Goal: Participate in discussion: Engage in conversation with other users on a specific topic

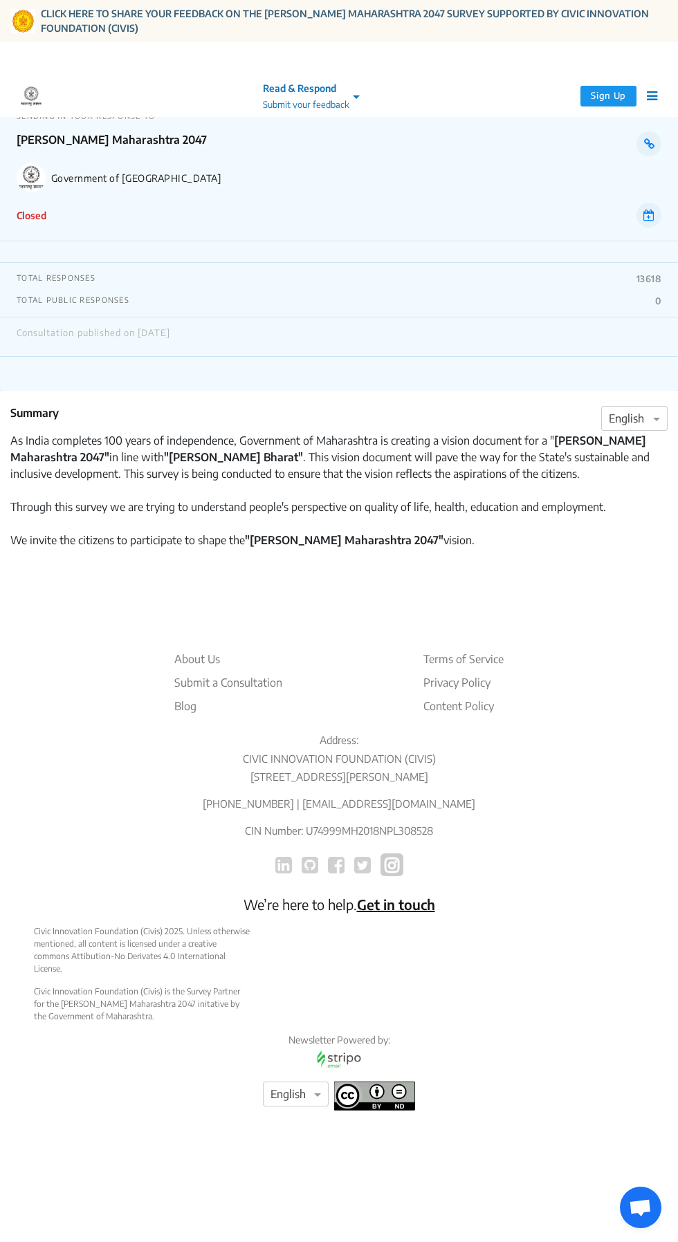
click at [39, 194] on div "SENDING IN YOUR RESPONSE TO Vikasit Maharashtra 2047 Government of Maharashtra …" at bounding box center [339, 165] width 678 height 151
click at [608, 104] on button "Sign Up" at bounding box center [608, 96] width 56 height 21
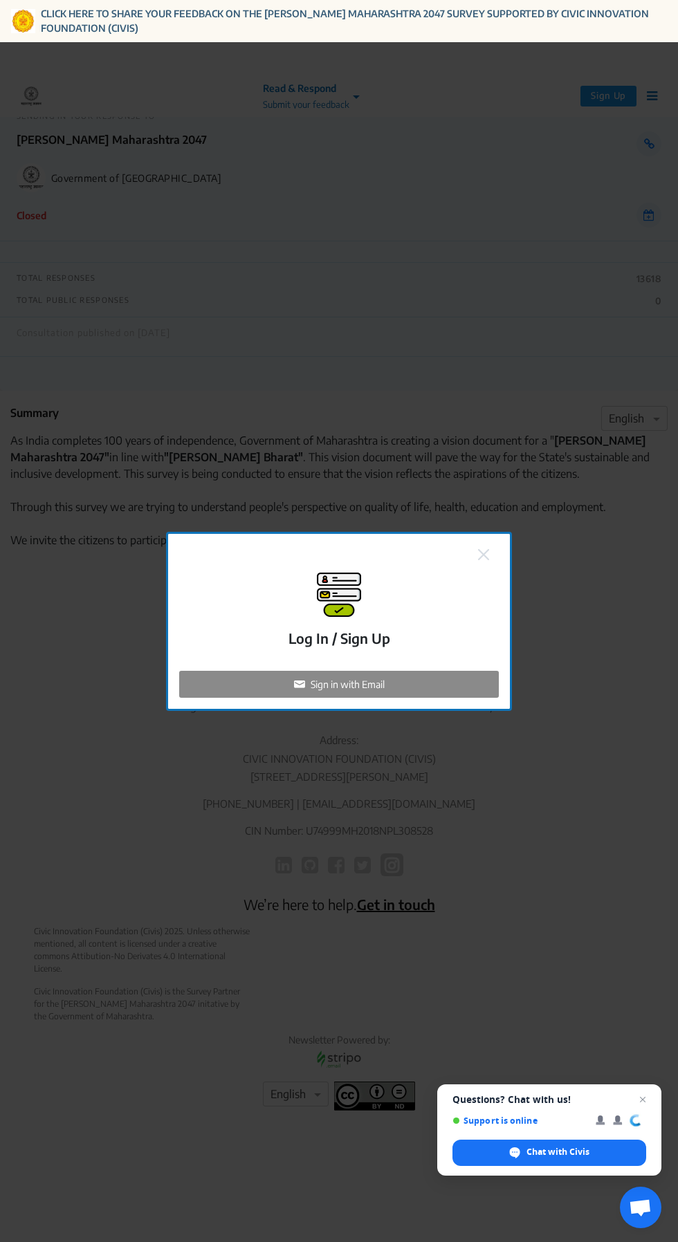
click at [396, 698] on div "Sign in with Email" at bounding box center [339, 684] width 320 height 27
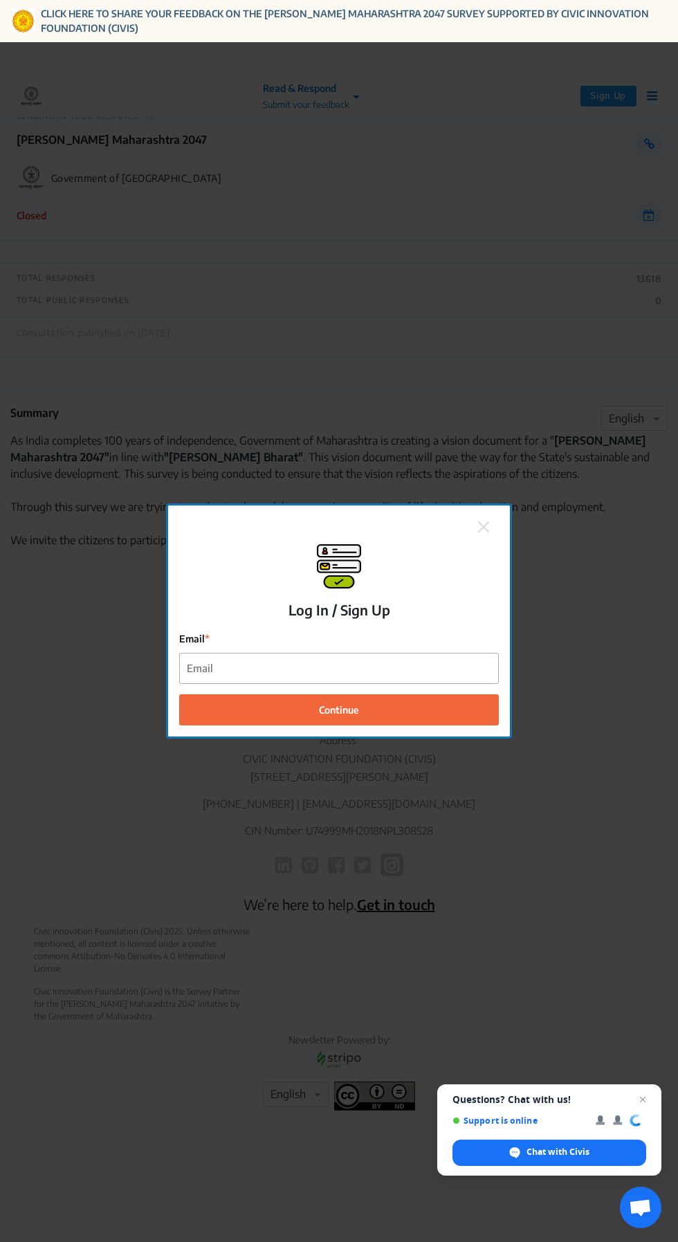
click at [405, 646] on label "Email" at bounding box center [339, 638] width 320 height 15
click at [405, 684] on input "Email" at bounding box center [339, 668] width 318 height 31
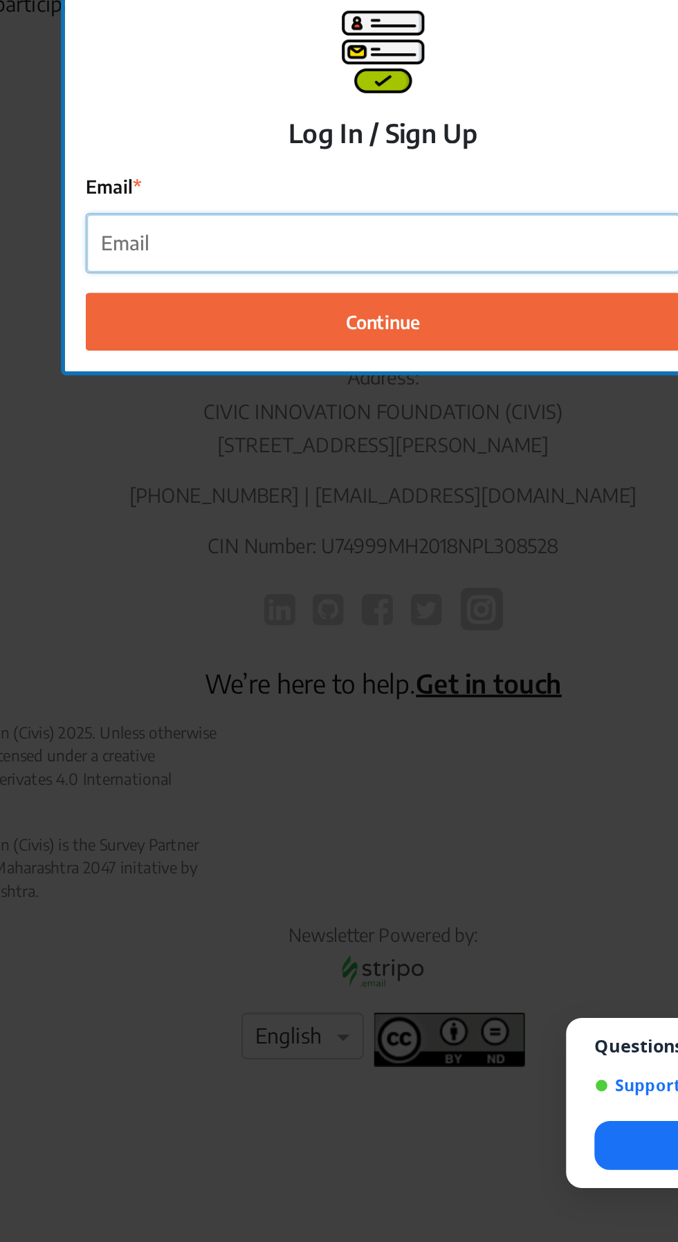
type input "[EMAIL_ADDRESS][DOMAIN_NAME]"
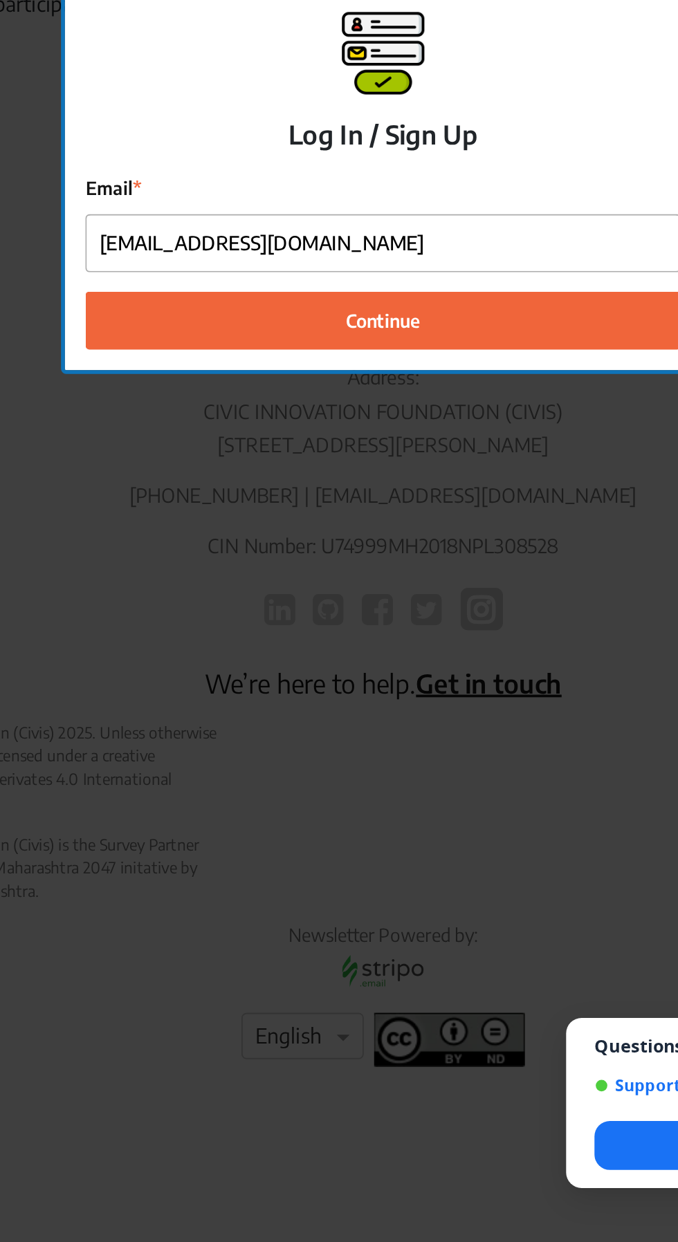
click at [389, 726] on button "Continue" at bounding box center [339, 709] width 320 height 31
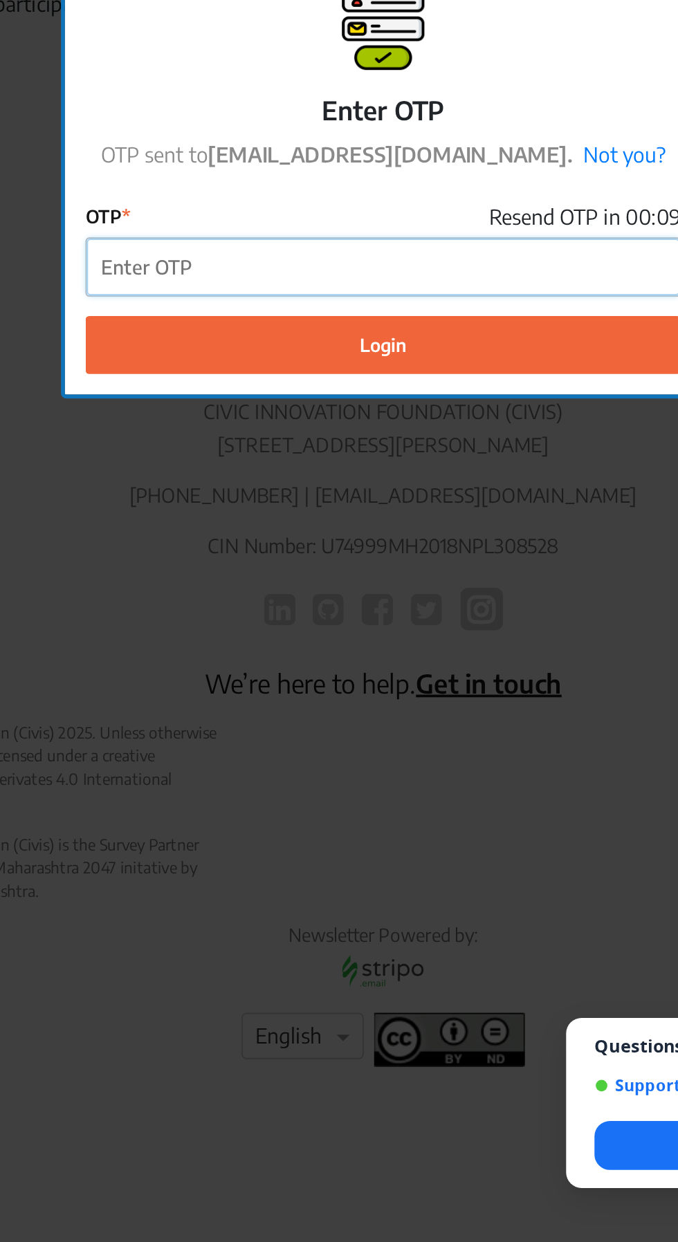
click at [390, 697] on input "OTP" at bounding box center [339, 681] width 318 height 31
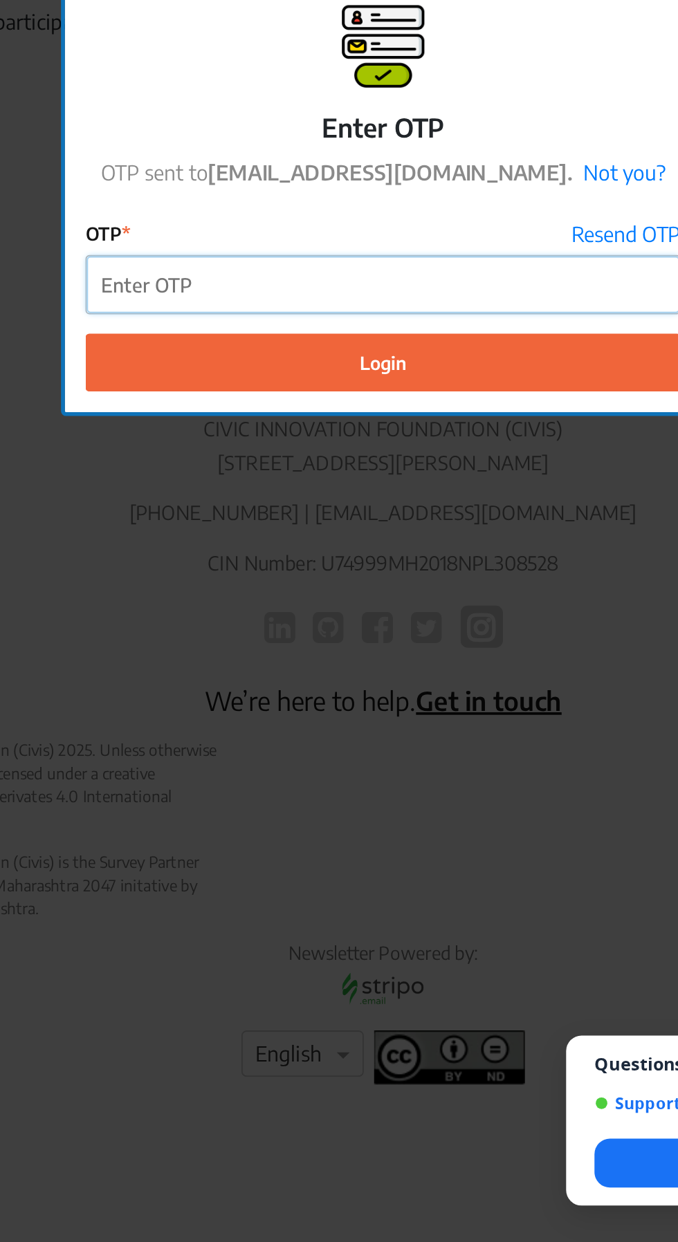
click at [299, 697] on input "OTP" at bounding box center [339, 681] width 318 height 31
type input "742987"
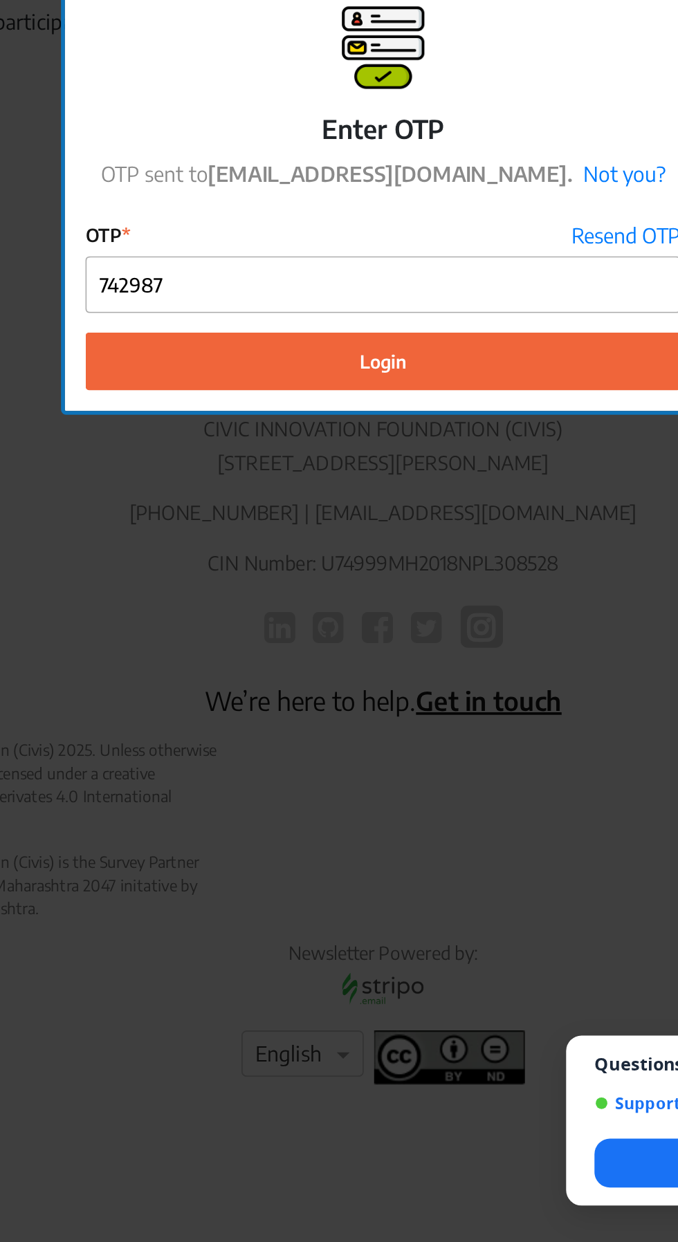
click at [392, 738] on button "Login" at bounding box center [339, 722] width 320 height 31
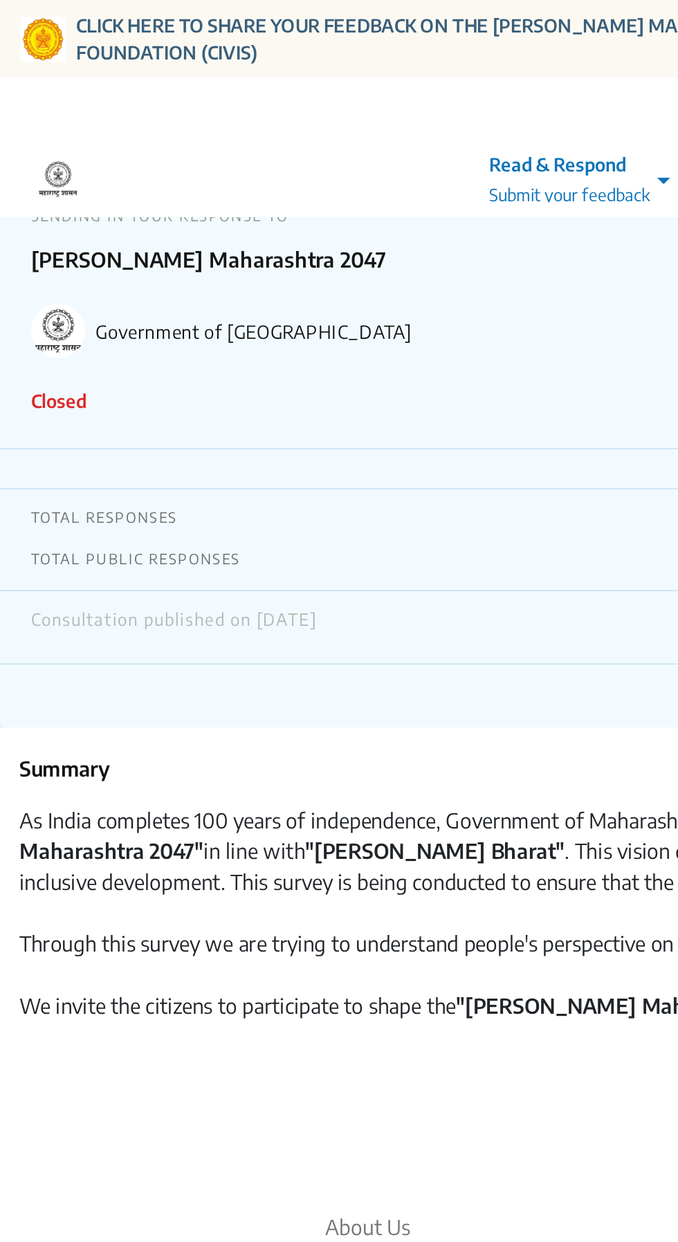
click at [30, 214] on p "Closed" at bounding box center [32, 215] width 30 height 15
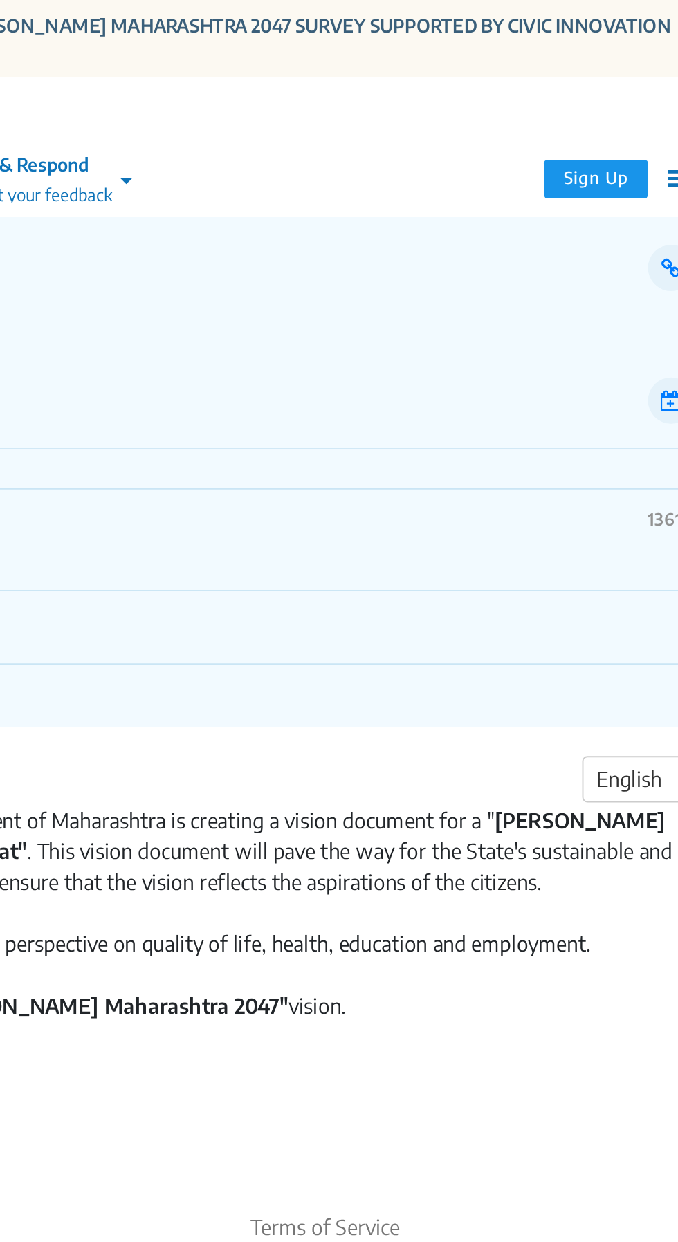
click at [358, 101] on span at bounding box center [357, 96] width 17 height 15
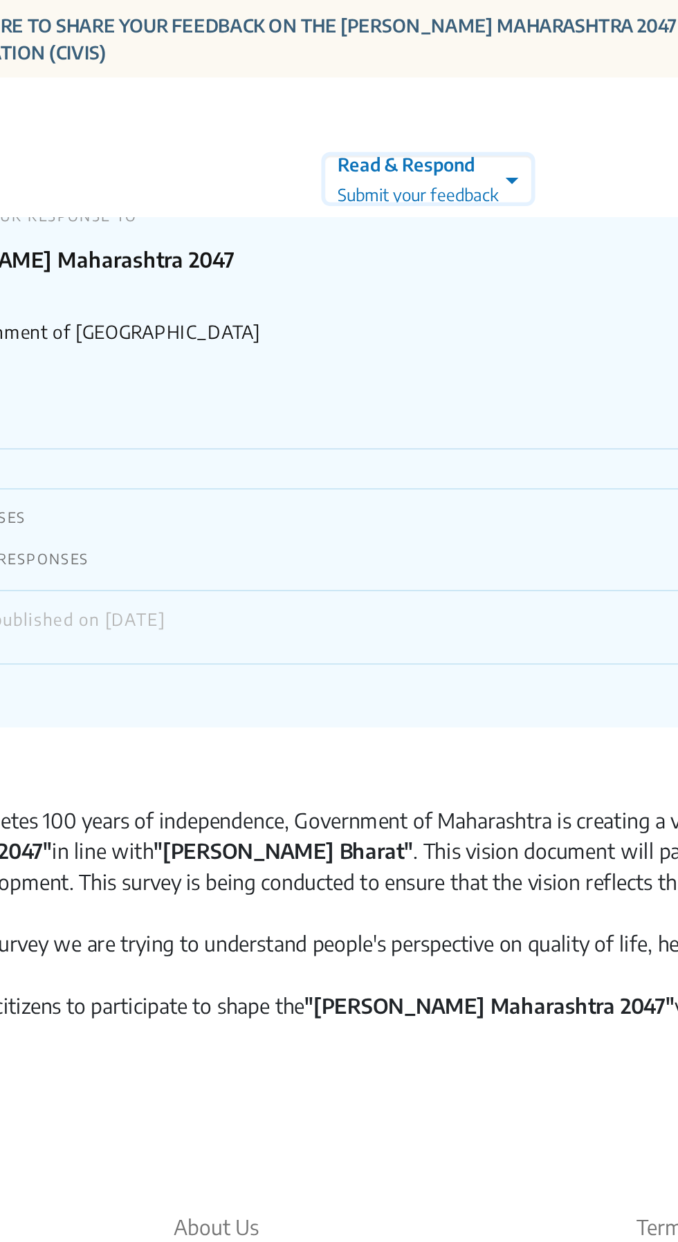
click at [268, 320] on div "Consultation published on [DATE]" at bounding box center [339, 336] width 678 height 39
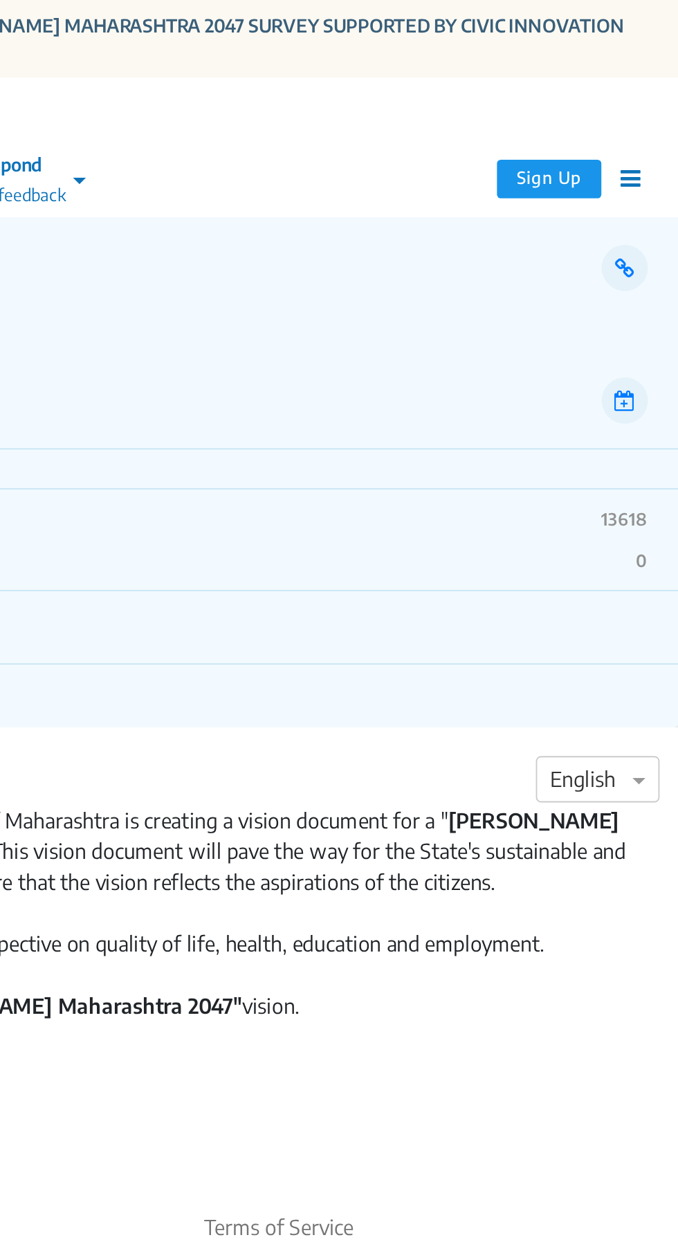
click at [654, 96] on icon at bounding box center [652, 96] width 10 height 12
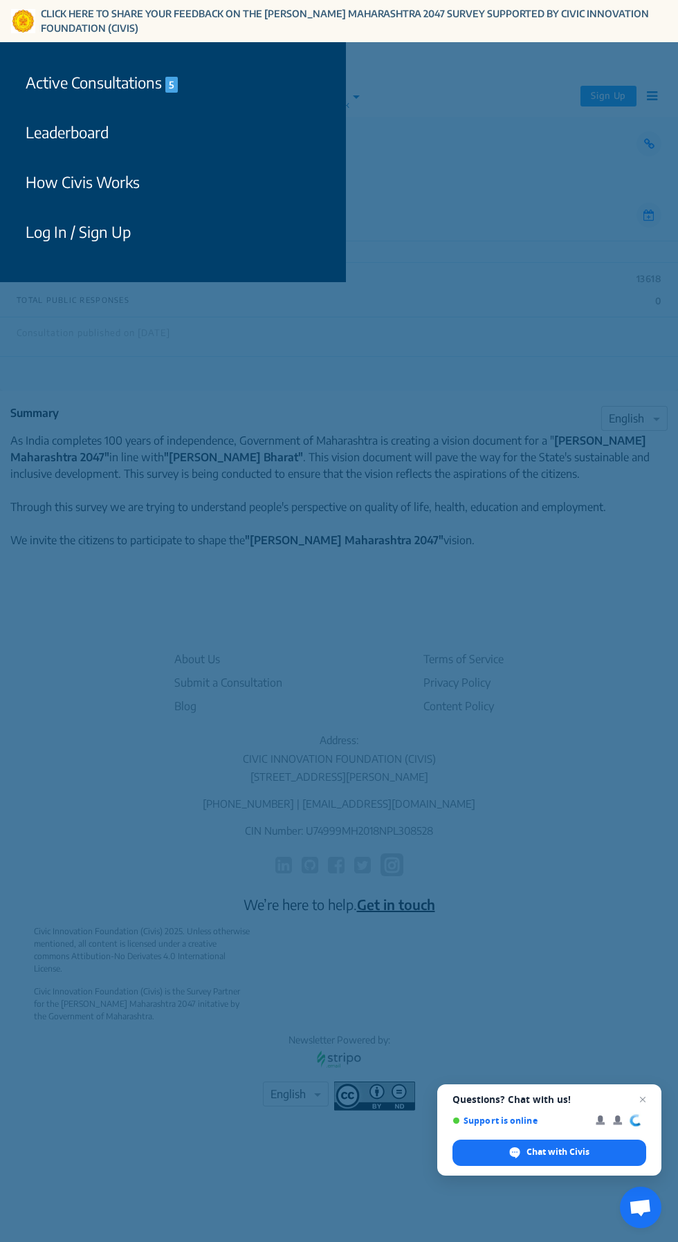
click at [381, 704] on div "Active Consultations 5 Leaderboard How Civis Works Log In / Sign Up" at bounding box center [339, 621] width 678 height 1242
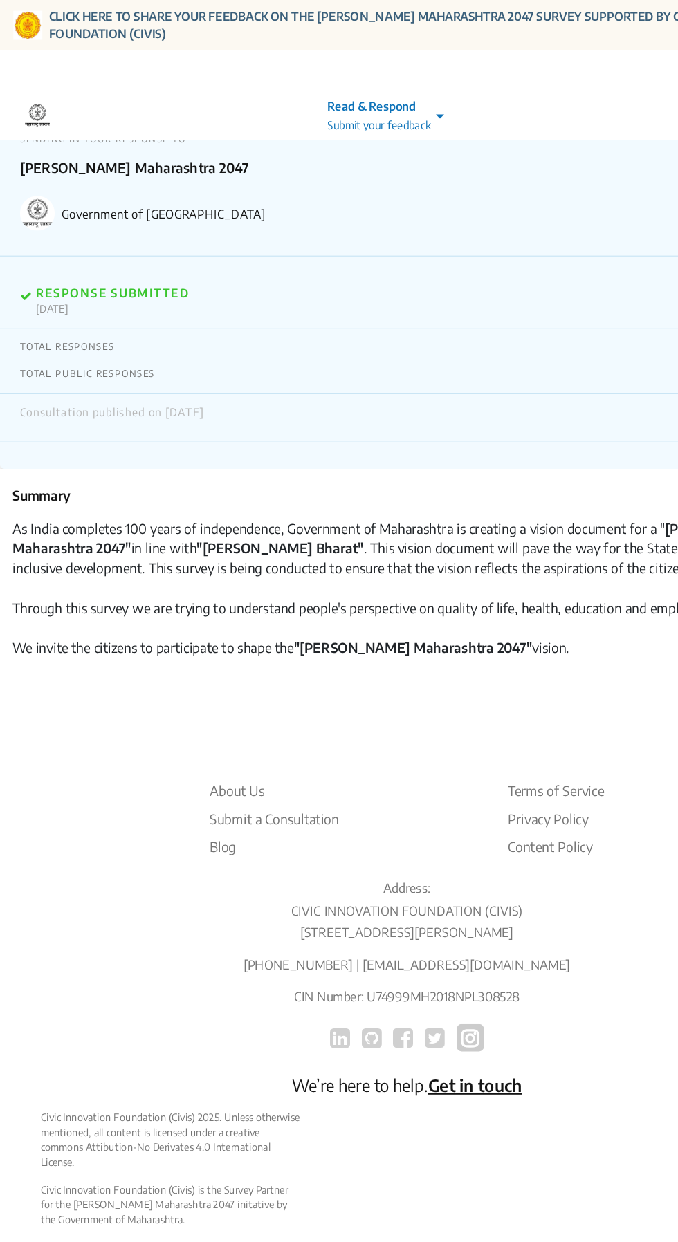
click at [154, 247] on p "RESPONSE SUBMITTED" at bounding box center [93, 244] width 127 height 12
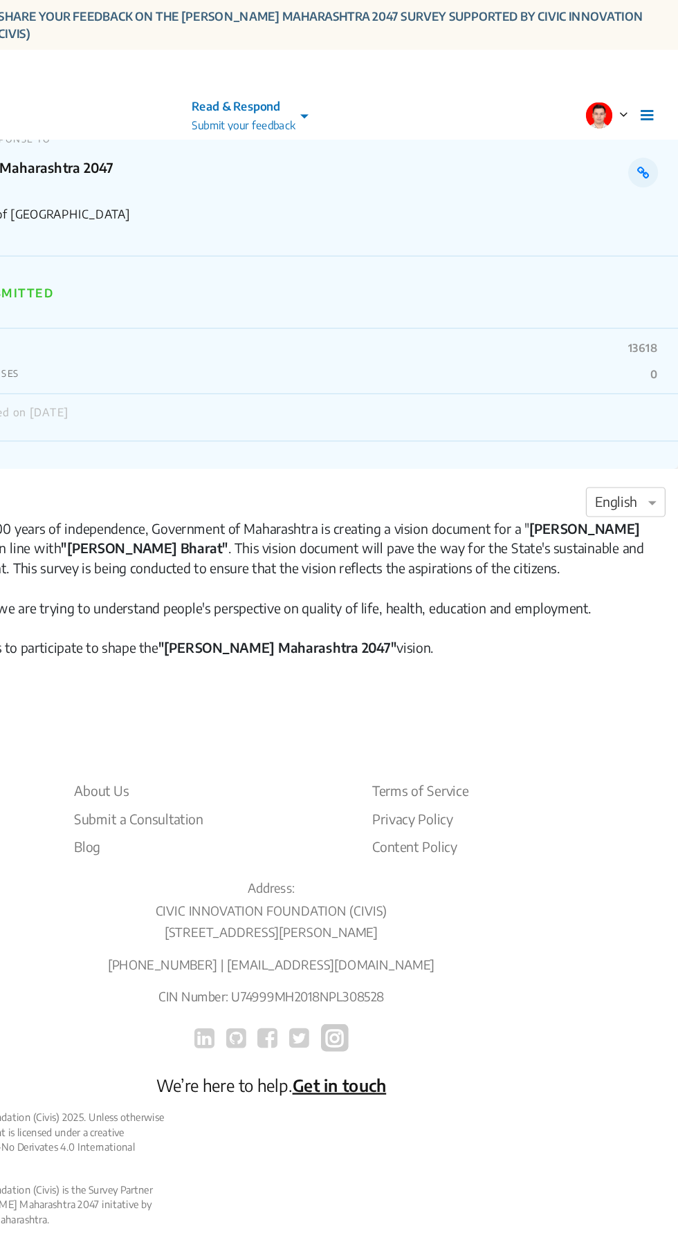
click at [652, 96] on icon at bounding box center [652, 96] width 10 height 12
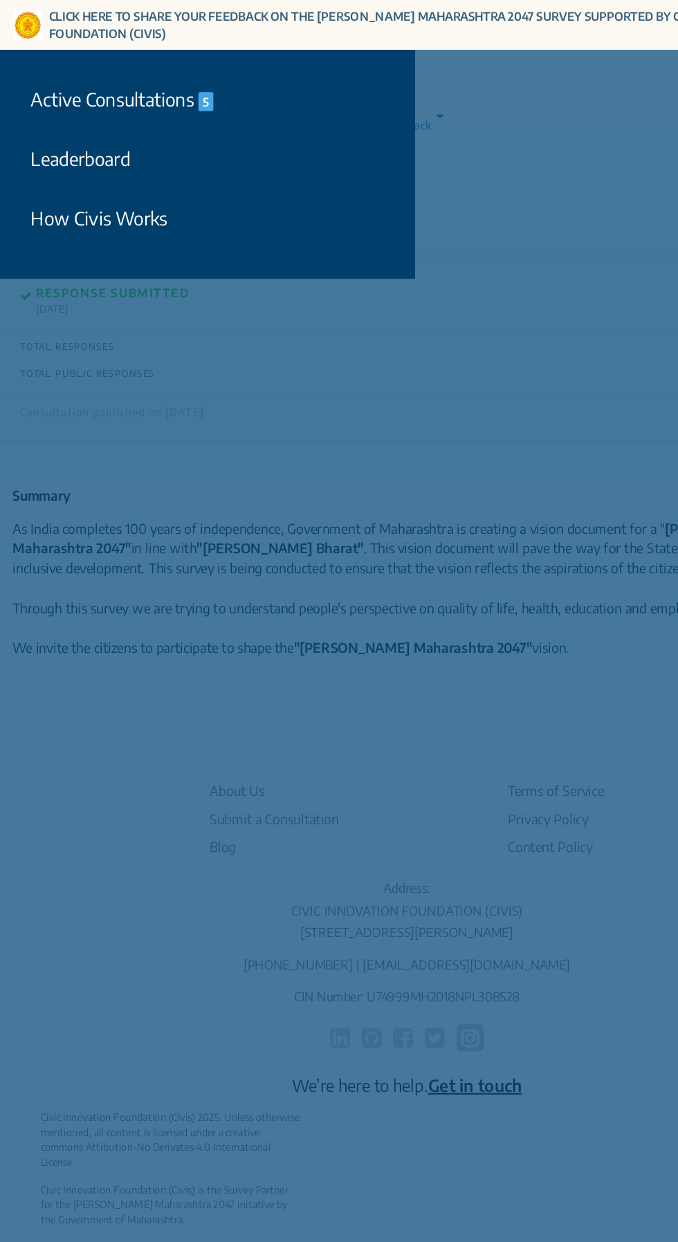
click at [366, 351] on div "Active Consultations 5 Leaderboard How Civis Works" at bounding box center [339, 621] width 678 height 1242
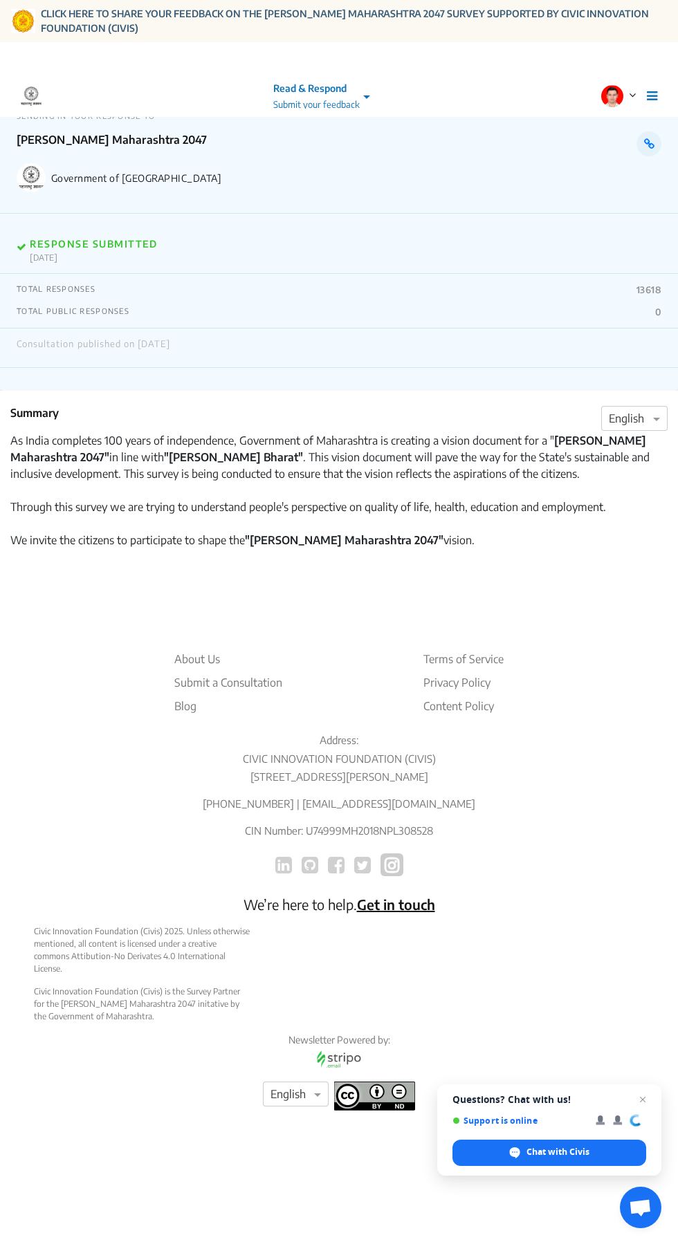
click at [103, 277] on div "TOTAL RESPONSES 13618 TOTAL PUBLIC RESPONSES 0" at bounding box center [339, 301] width 678 height 55
click at [133, 253] on p "[DATE]" at bounding box center [93, 257] width 127 height 10
click at [654, 95] on icon at bounding box center [652, 96] width 10 height 12
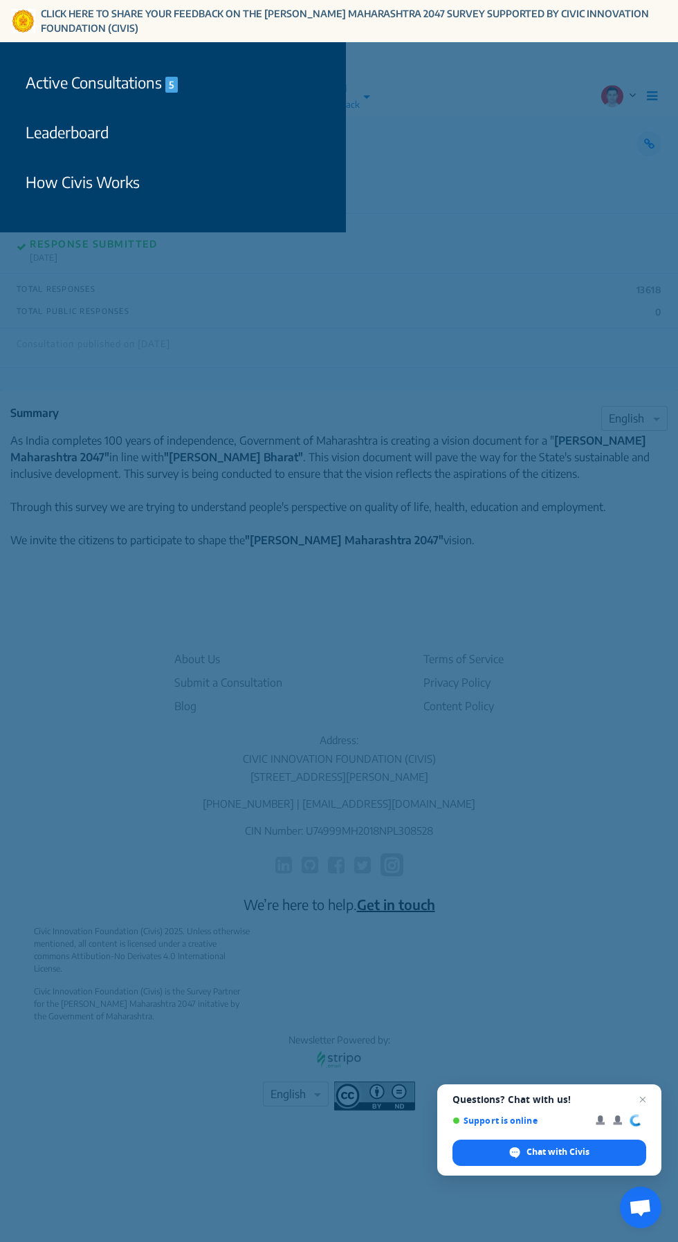
click at [391, 379] on div "Active Consultations 5 Leaderboard How Civis Works" at bounding box center [339, 621] width 678 height 1242
click at [391, 660] on div "Active Consultations 5 Leaderboard How Civis Works" at bounding box center [339, 621] width 678 height 1242
click at [427, 294] on div "Active Consultations 5 Leaderboard How Civis Works" at bounding box center [339, 621] width 678 height 1242
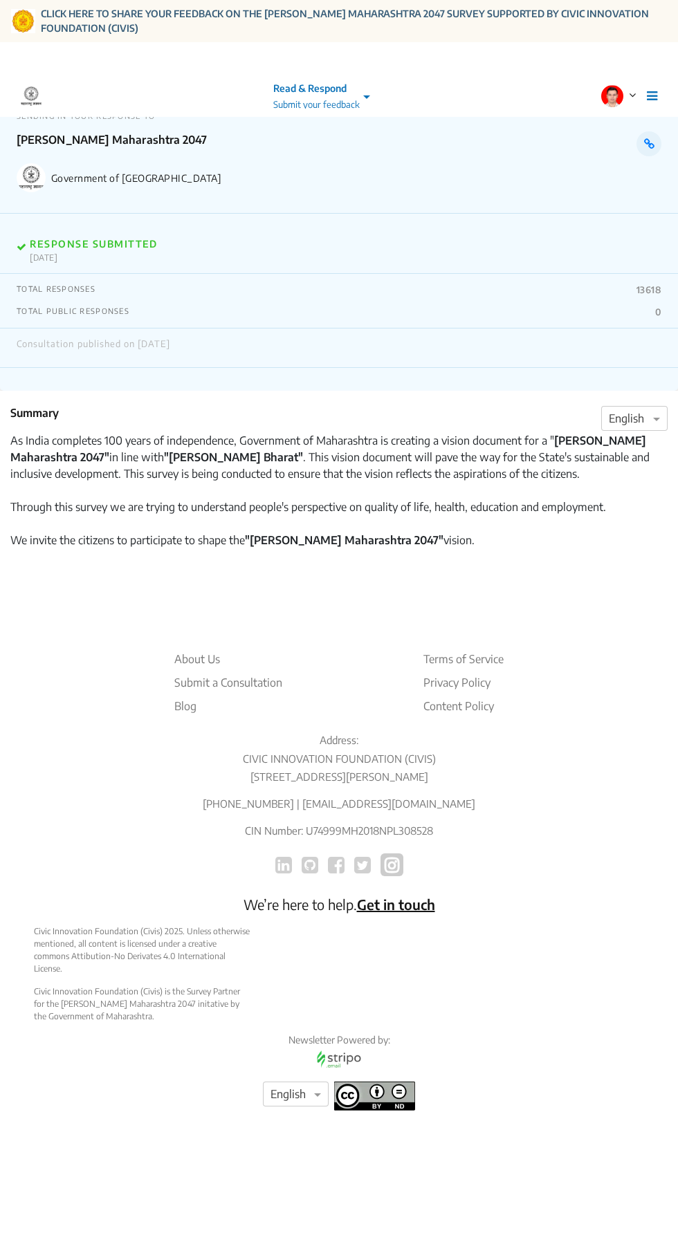
click at [631, 95] on icon at bounding box center [632, 94] width 7 height 11
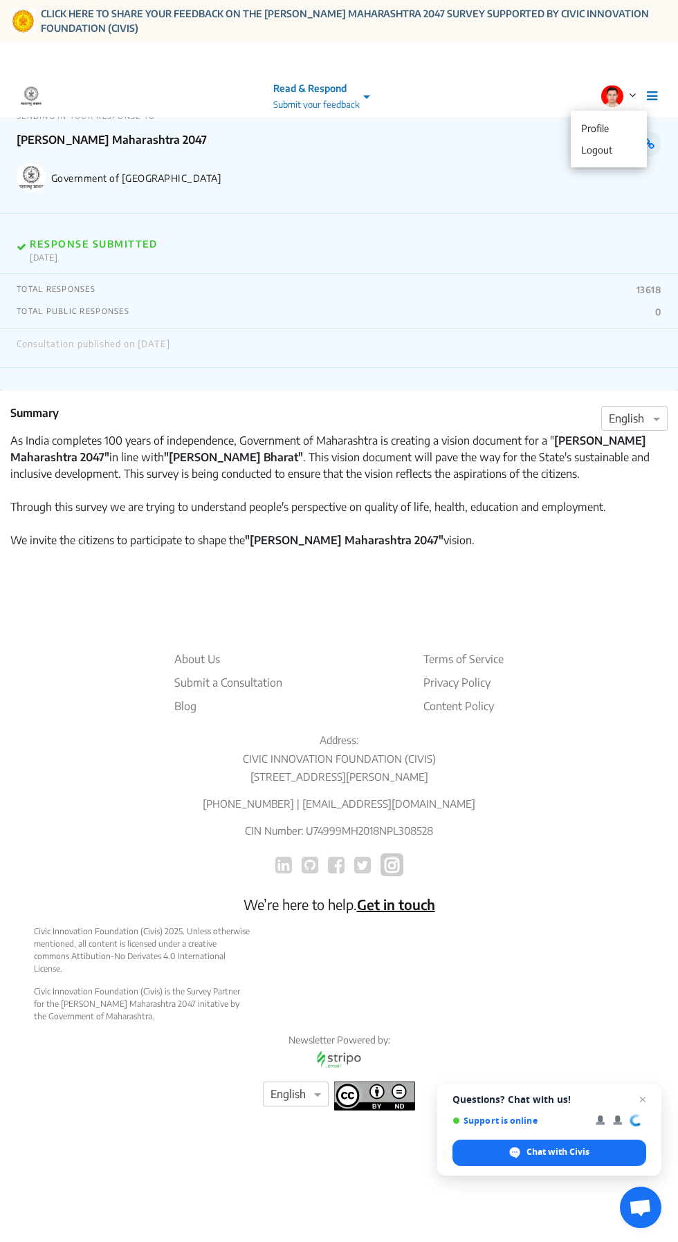
click at [617, 128] on p "Profile" at bounding box center [609, 128] width 62 height 21
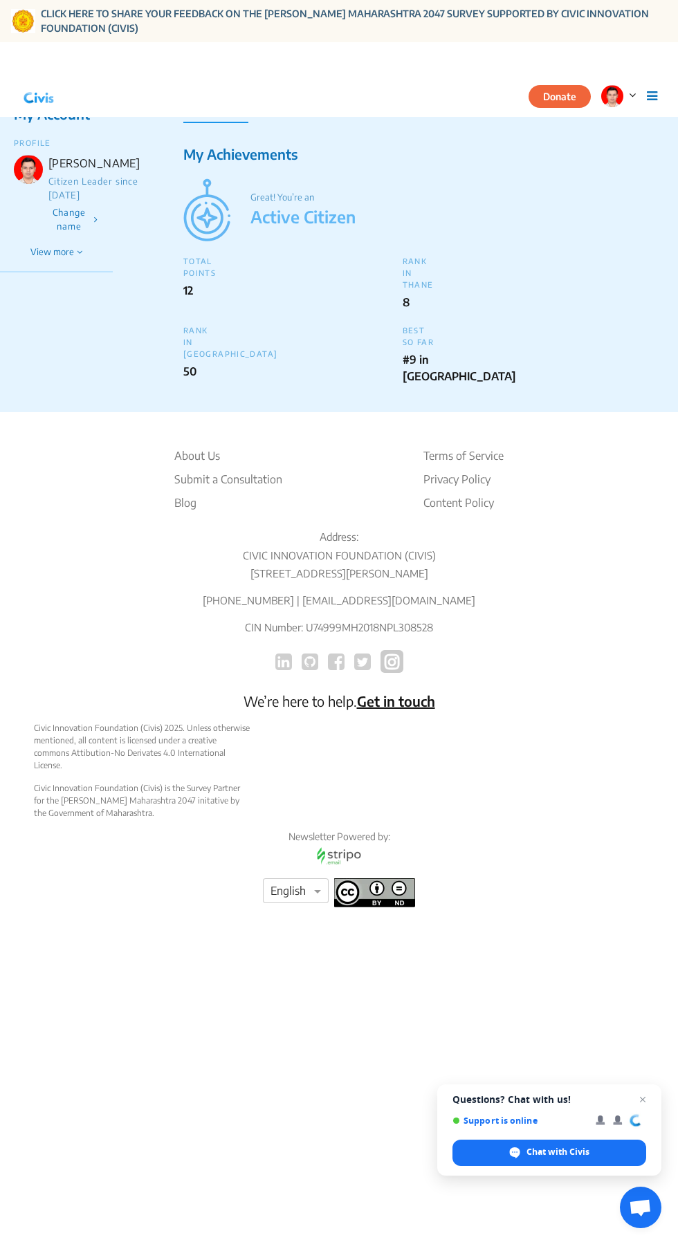
click at [419, 374] on div "#9 in [GEOGRAPHIC_DATA]" at bounding box center [420, 367] width 34 height 33
click at [344, 369] on div "TOTAL POINTS 12 RANK IN THANE 8 RANK IN [GEOGRAPHIC_DATA] 50 BEST SO FAR #9 in …" at bounding box center [395, 319] width 424 height 129
click at [276, 456] on li "About Us" at bounding box center [228, 456] width 108 height 17
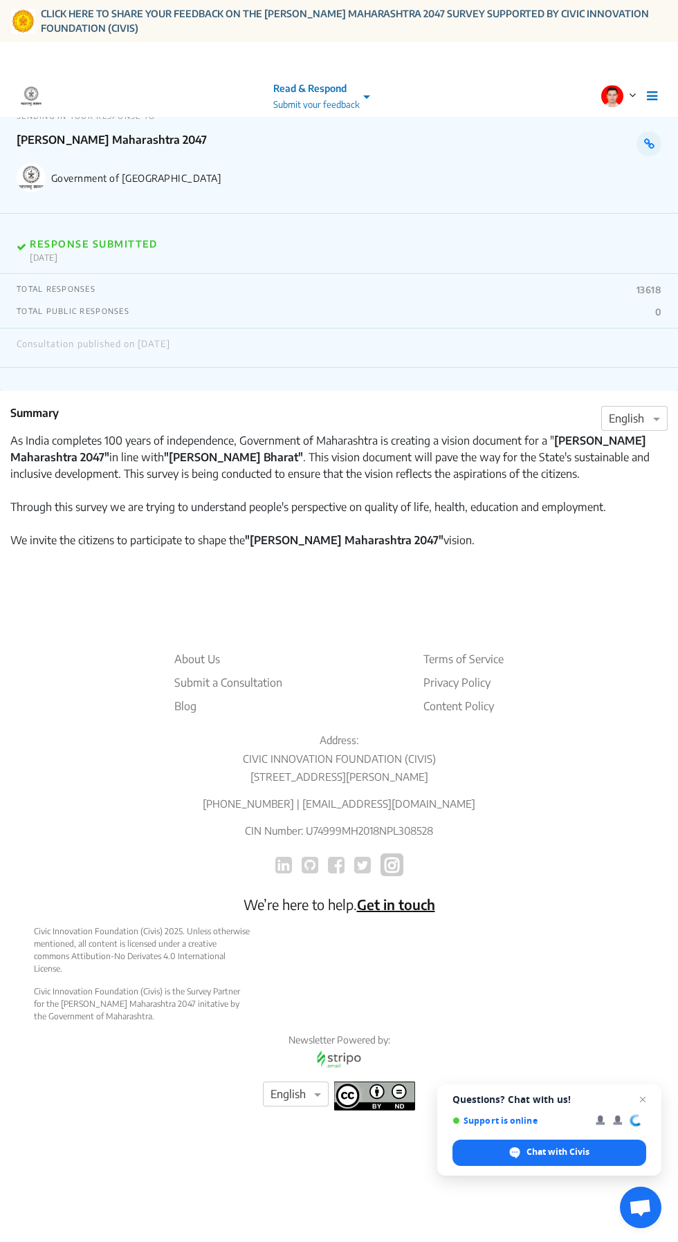
click at [630, 95] on icon at bounding box center [632, 94] width 7 height 11
click at [625, 120] on p "Profile" at bounding box center [609, 128] width 62 height 21
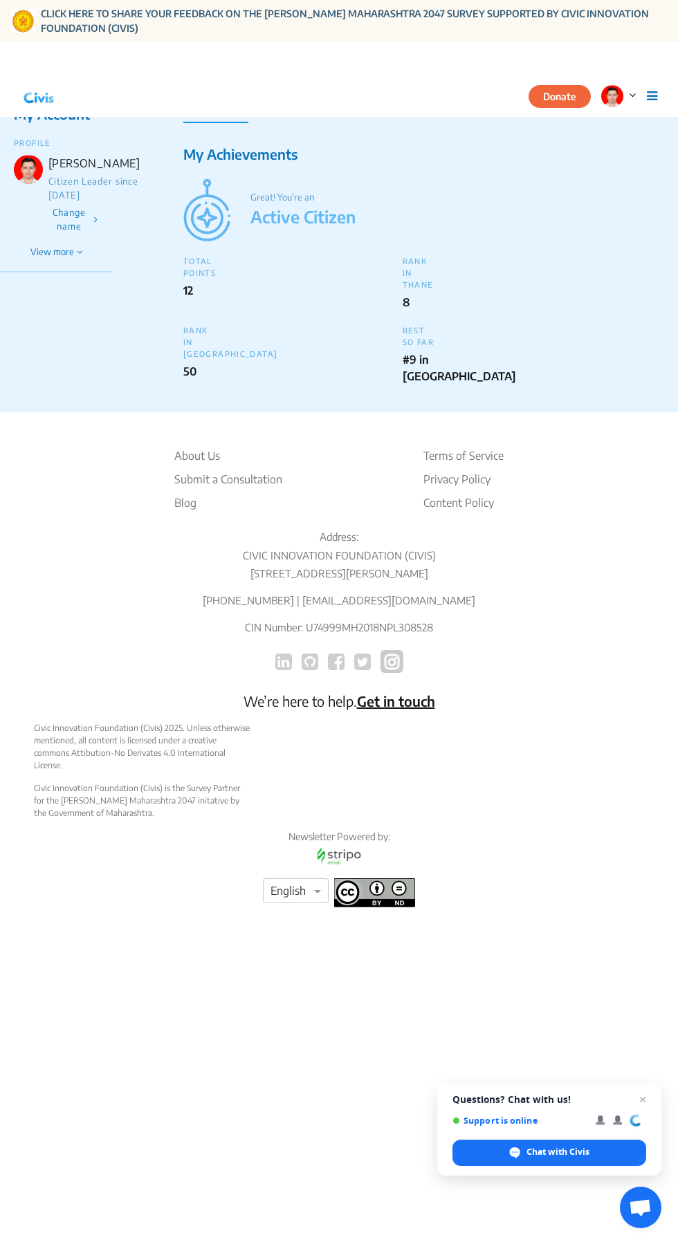
click at [79, 257] on icon at bounding box center [80, 252] width 6 height 9
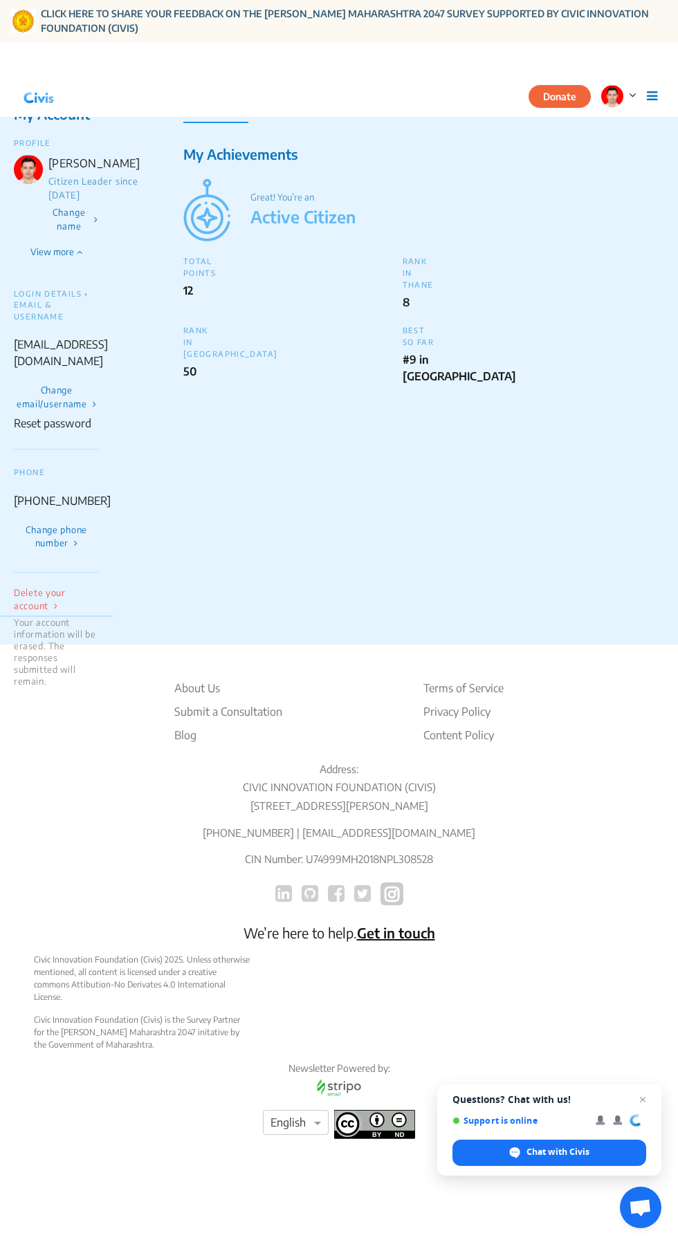
click at [362, 203] on p "Great! You’re an" at bounding box center [428, 198] width 357 height 14
click at [566, 95] on button "Donate" at bounding box center [559, 96] width 62 height 23
